Goal: Task Accomplishment & Management: Use online tool/utility

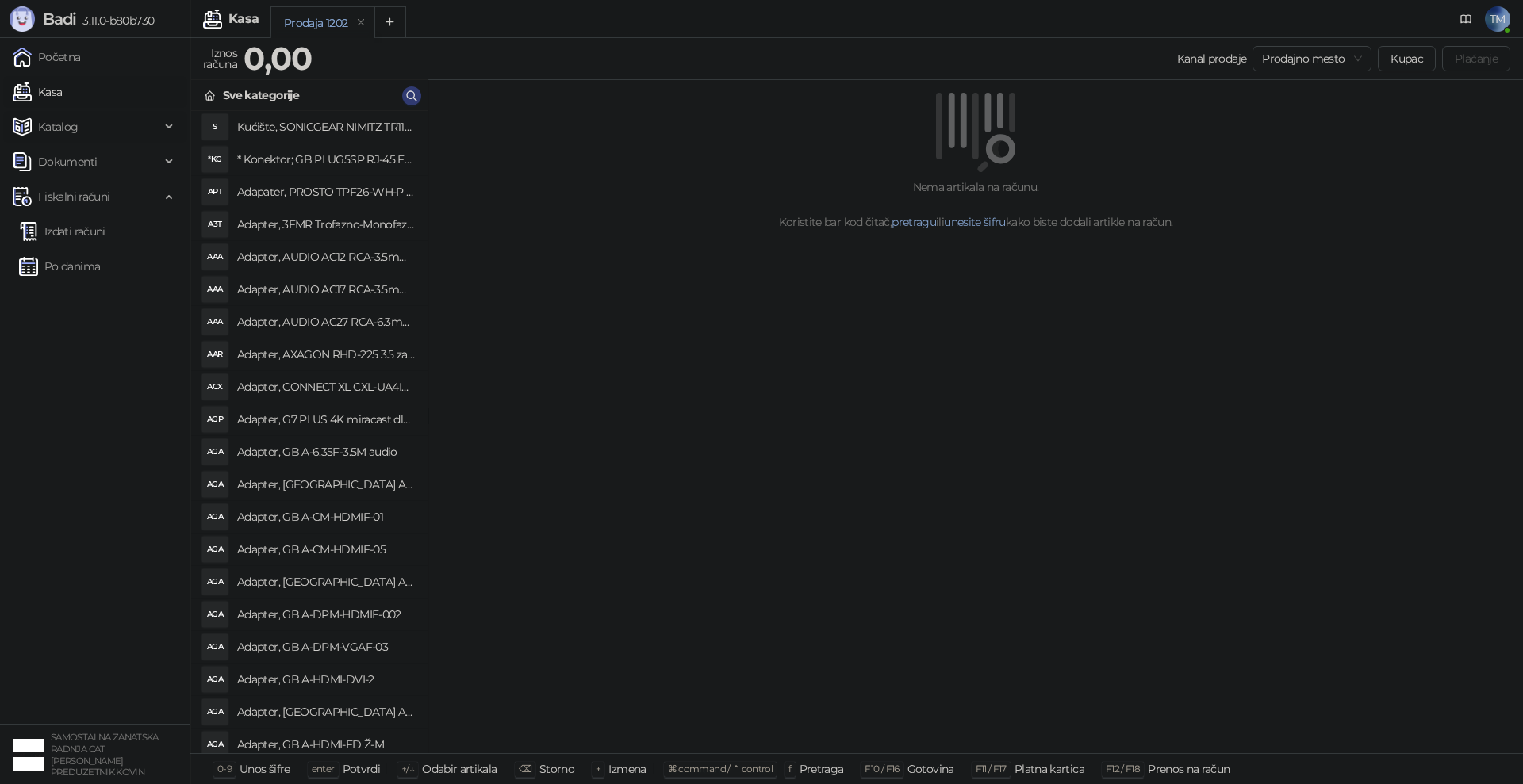
click at [71, 125] on span "Katalog" at bounding box center [58, 127] width 40 height 32
click at [71, 235] on link "Artikli" at bounding box center [46, 231] width 56 height 32
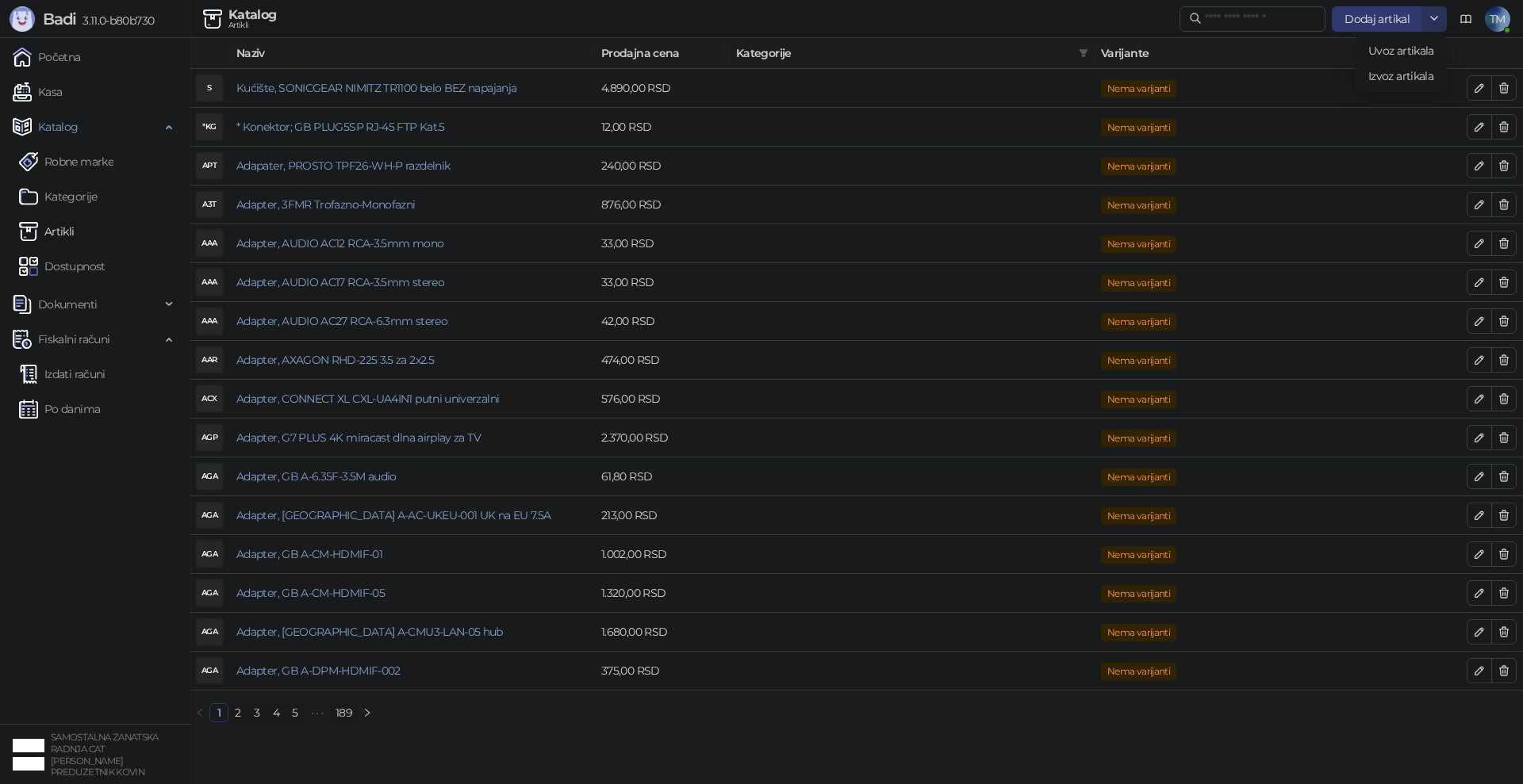
click at [1431, 15] on icon "button" at bounding box center [1435, 18] width 13 height 13
click at [1407, 50] on span "Uvoz artikala" at bounding box center [1401, 51] width 66 height 15
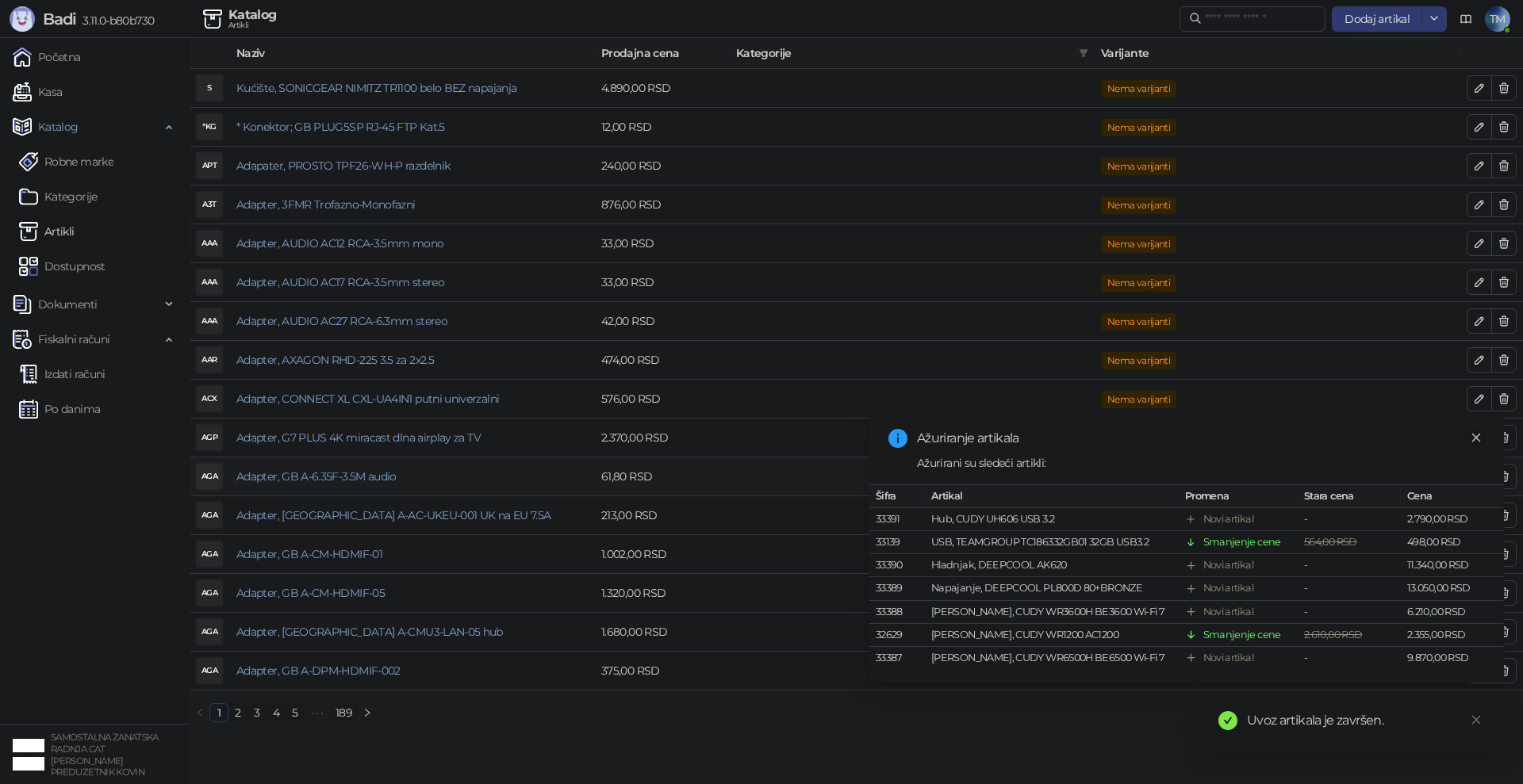
click at [1479, 434] on icon "close" at bounding box center [1477, 438] width 11 height 11
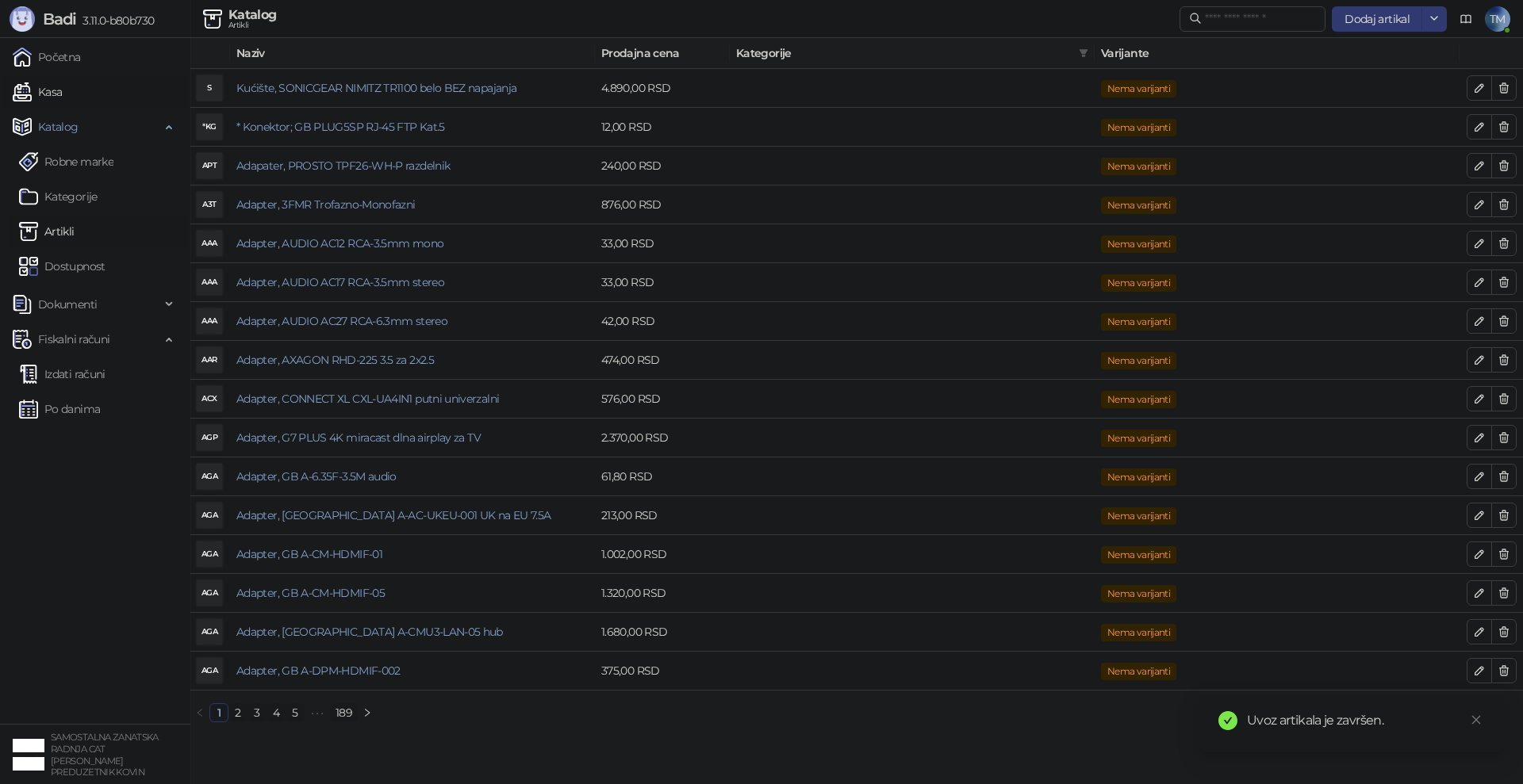
click at [61, 89] on link "Kasa" at bounding box center [37, 92] width 49 height 32
